Goal: Task Accomplishment & Management: Manage account settings

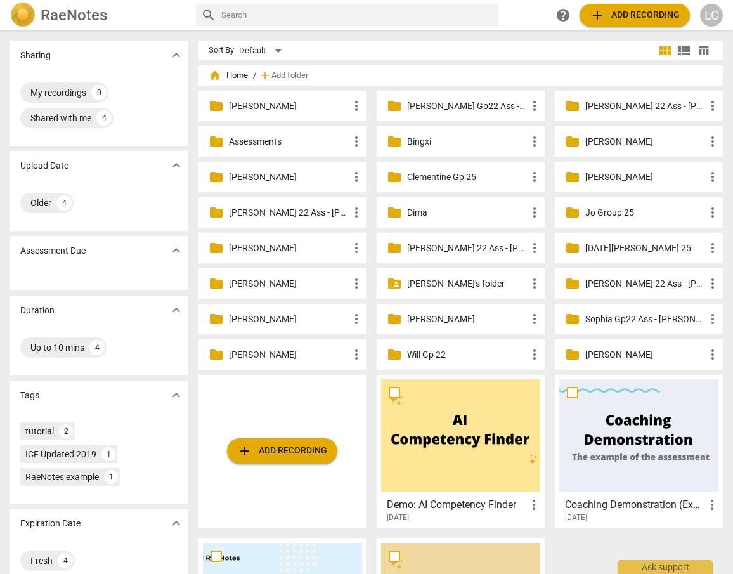
click at [648, 141] on p "[PERSON_NAME]" at bounding box center [645, 141] width 120 height 13
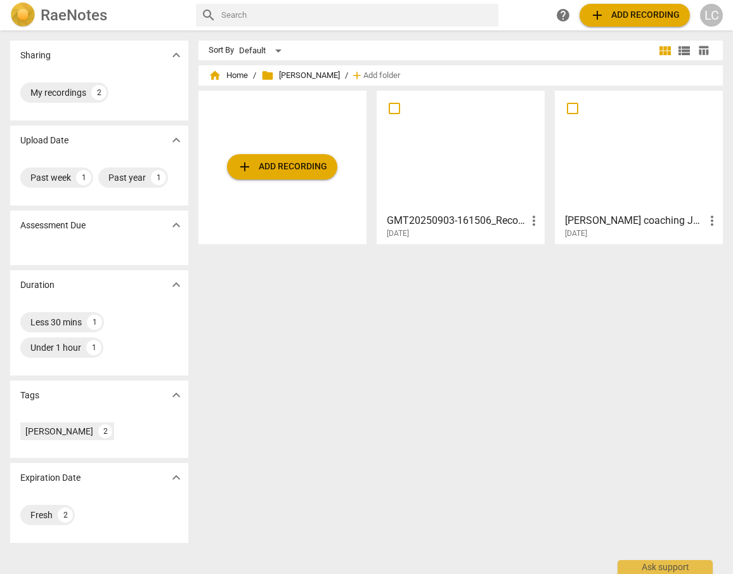
click at [483, 152] on div at bounding box center [460, 151] width 159 height 112
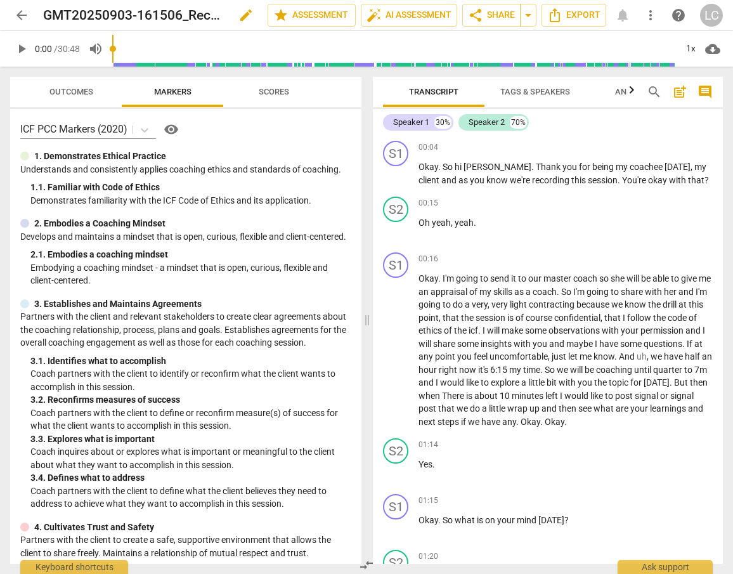
click at [247, 14] on span "edit" at bounding box center [245, 15] width 15 height 15
drag, startPoint x: 148, startPoint y: 15, endPoint x: -37, endPoint y: 9, distance: 185.3
click at [0, 0] on html "arrow_back GMT20250903-161506_Recording done clear star Assessment auto_fix_hig…" at bounding box center [366, 0] width 733 height 0
click at [159, 16] on input "[PERSON_NAME] Recording" at bounding box center [127, 15] width 169 height 24
type input "[PERSON_NAME] Recording 2"
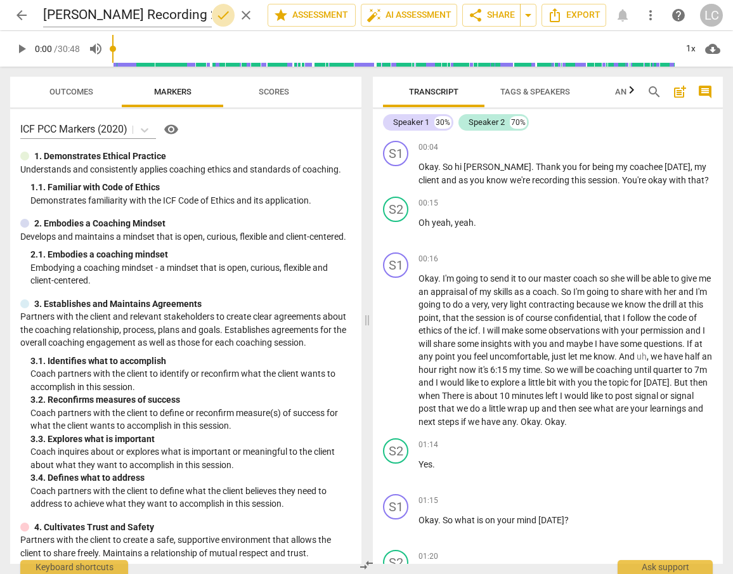
click at [219, 15] on span "done" at bounding box center [223, 15] width 15 height 15
